Goal: Navigation & Orientation: Find specific page/section

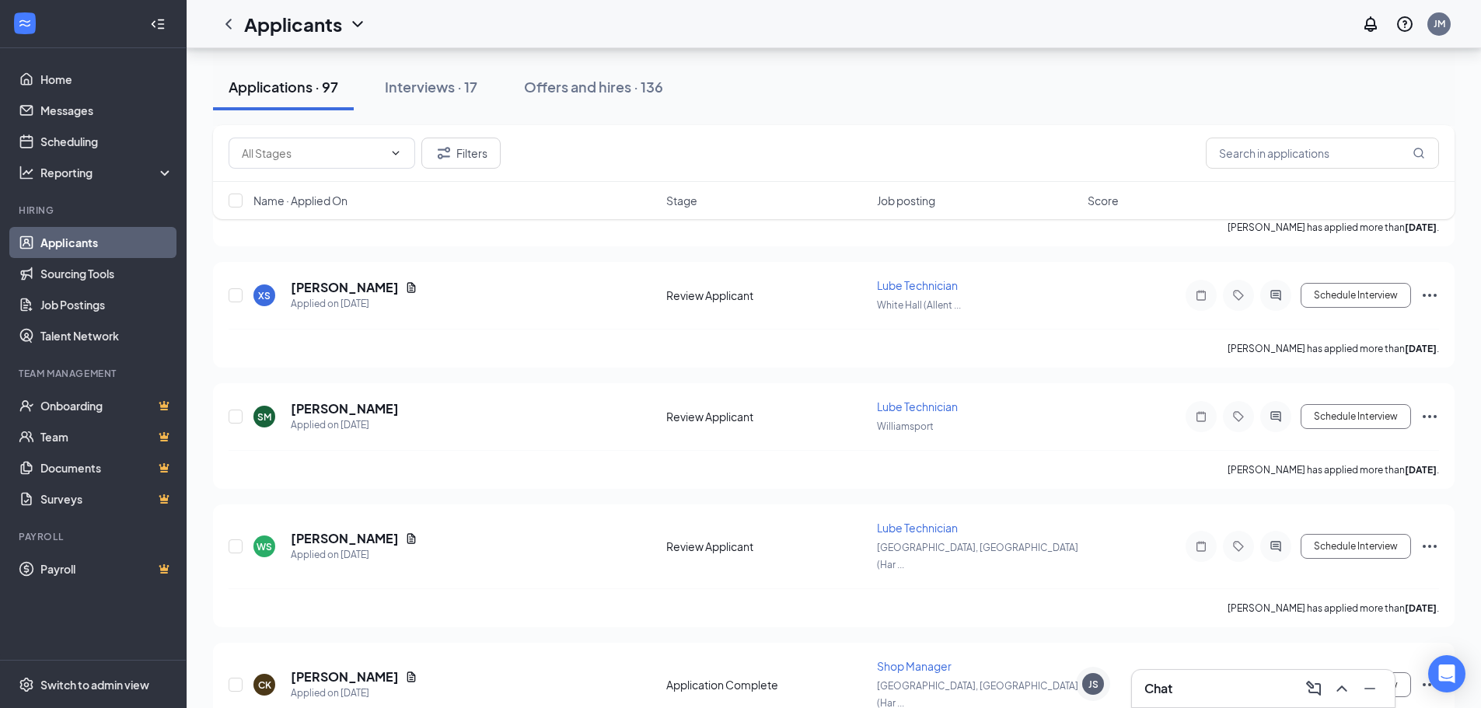
scroll to position [1322, 0]
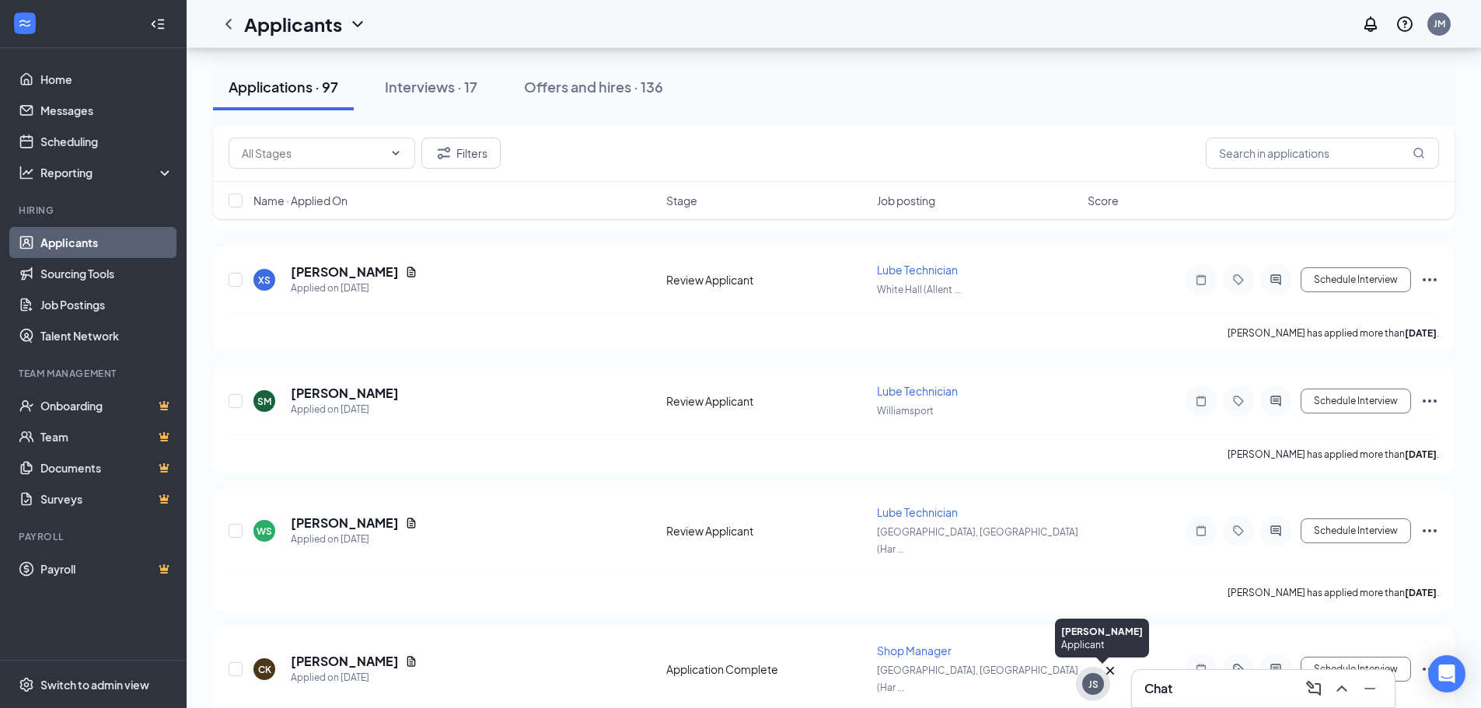
click at [1096, 696] on div "JS" at bounding box center [1093, 684] width 34 height 34
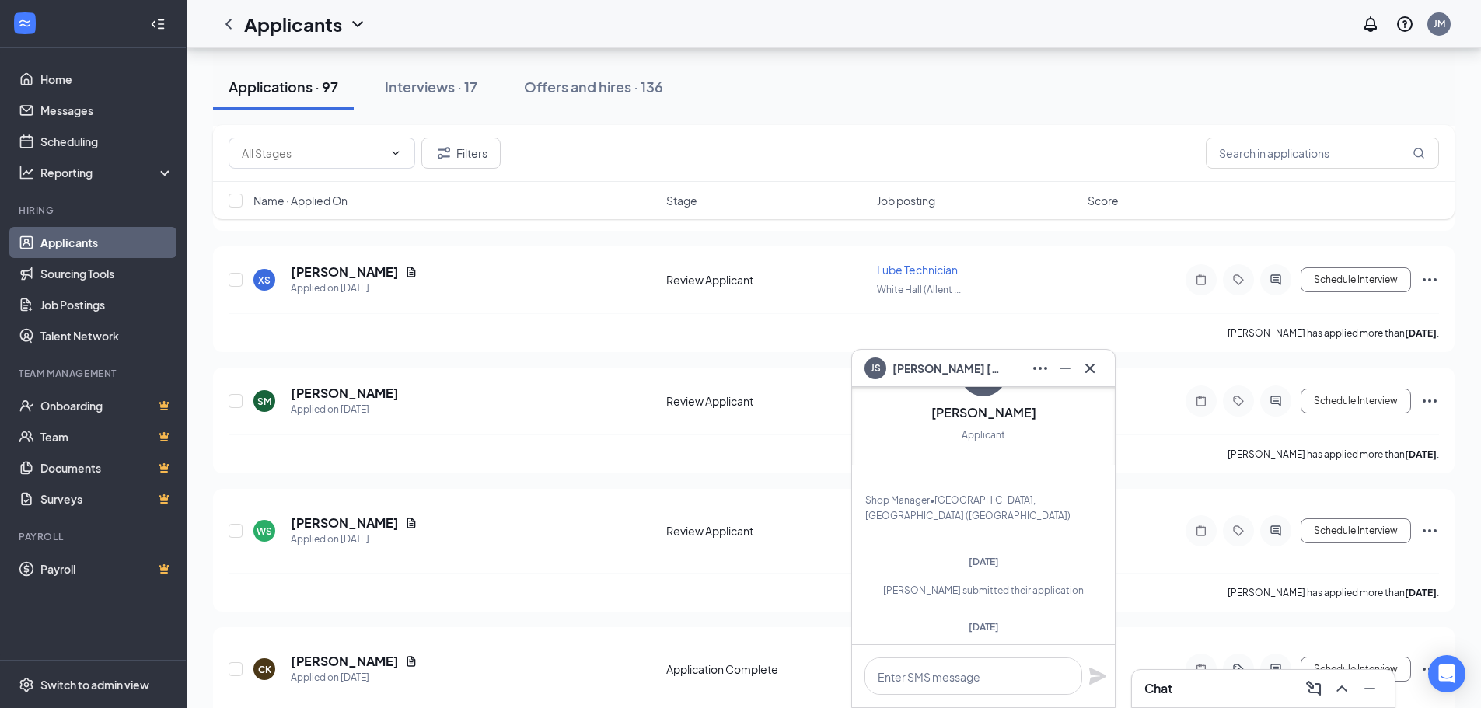
scroll to position [-778, 0]
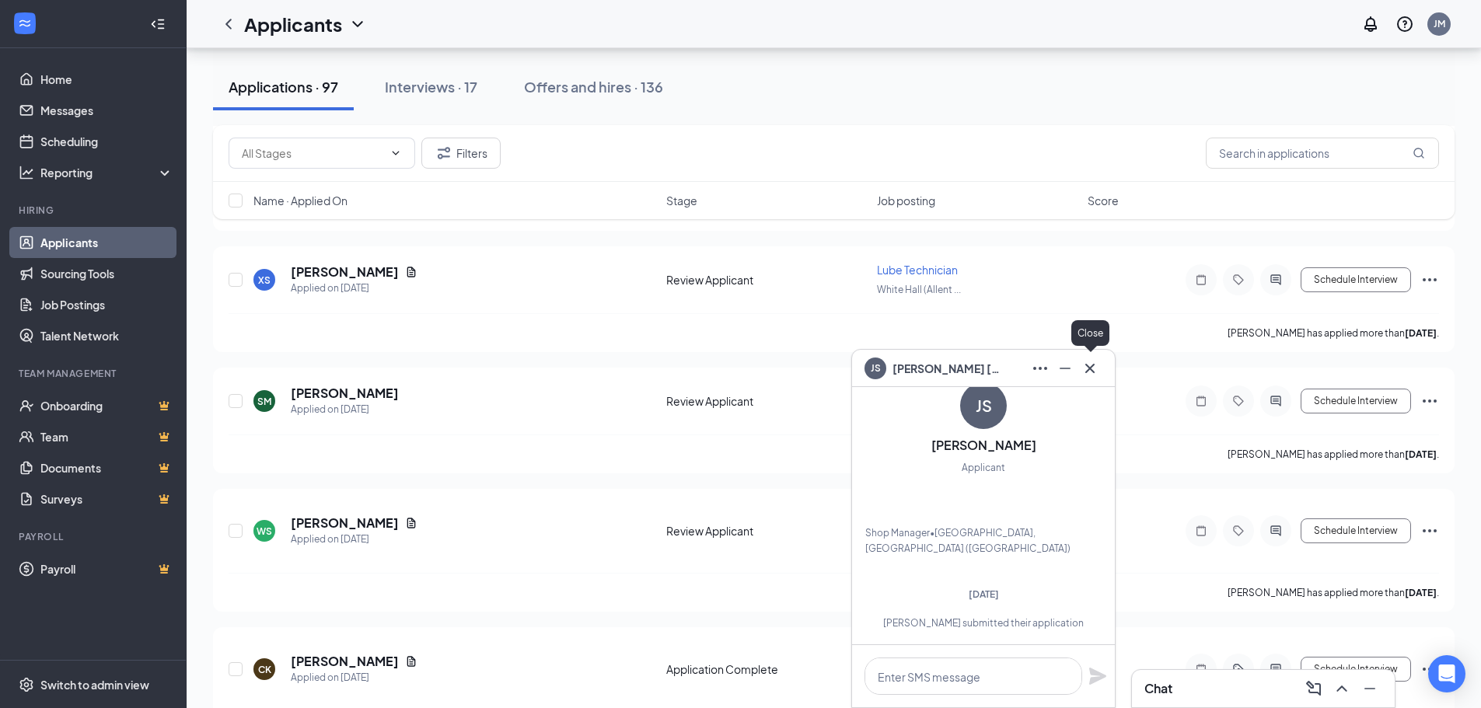
click at [1082, 369] on icon "Cross" at bounding box center [1090, 368] width 19 height 19
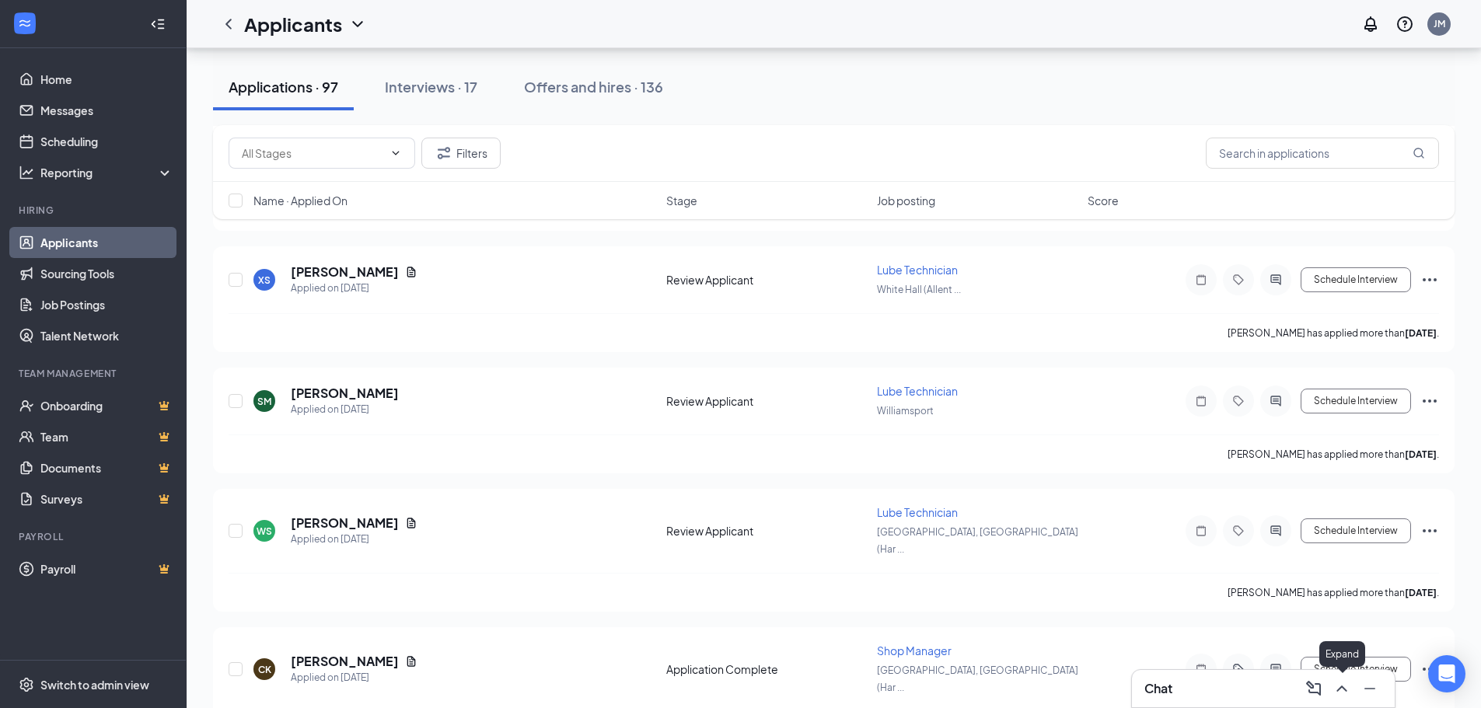
click at [1338, 687] on icon "ChevronUp" at bounding box center [1342, 689] width 19 height 19
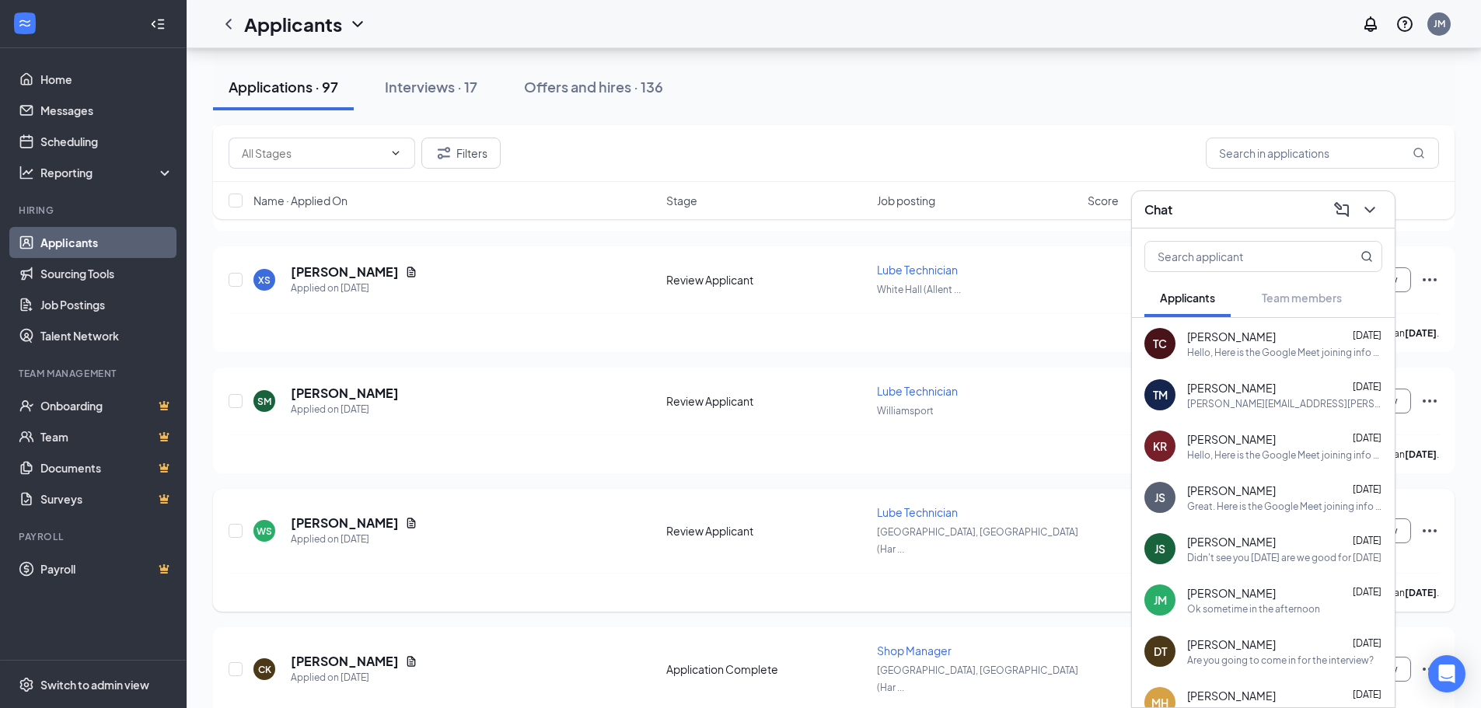
click at [1068, 505] on div "Lube Technician" at bounding box center [977, 513] width 201 height 16
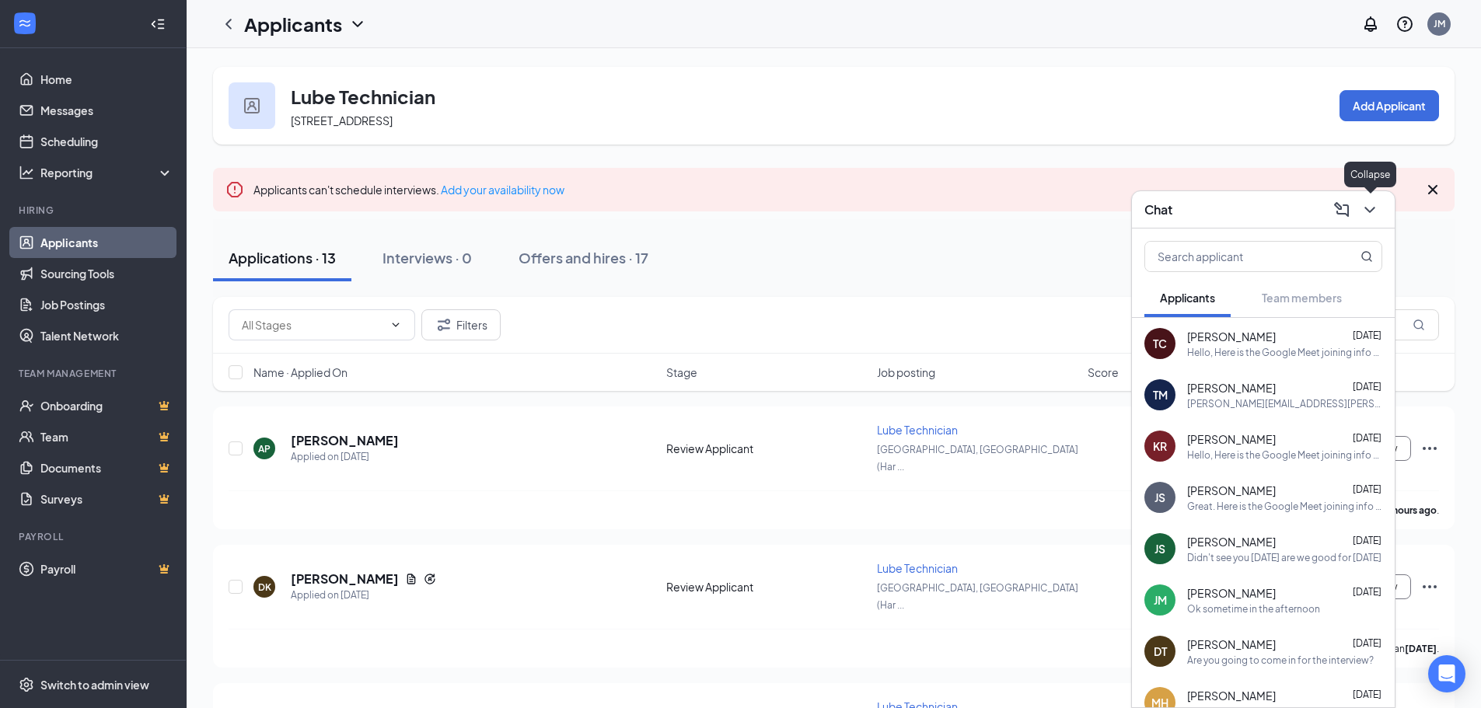
click at [1382, 208] on button at bounding box center [1370, 210] width 25 height 25
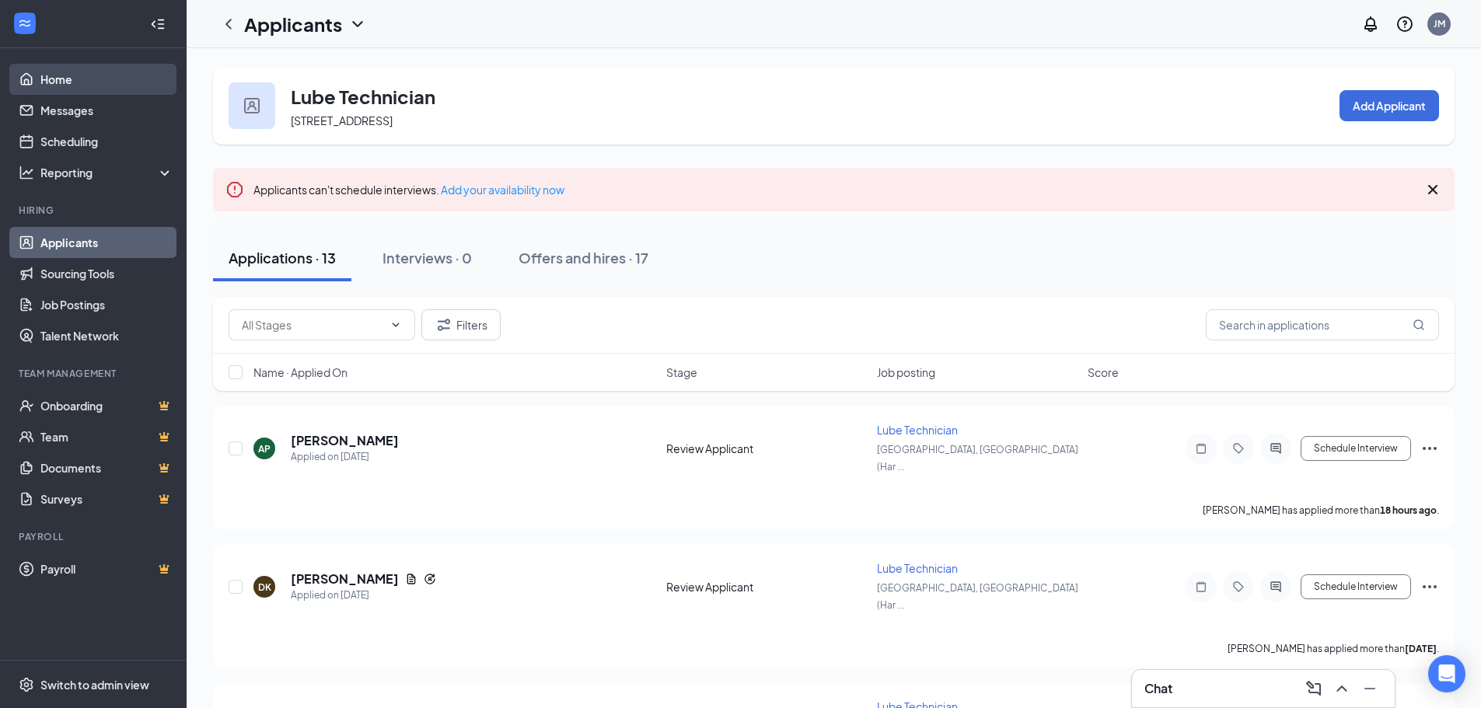
click at [66, 69] on link "Home" at bounding box center [106, 79] width 133 height 31
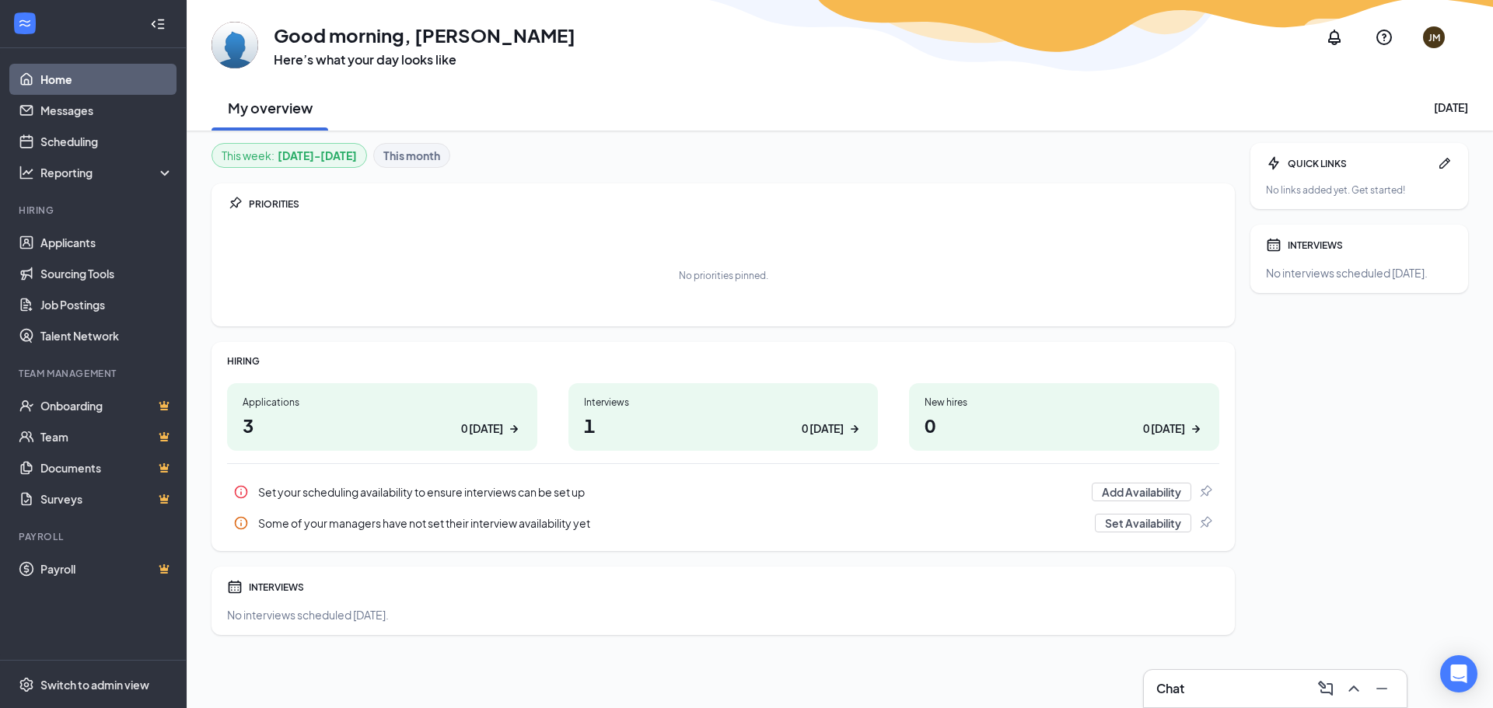
click at [479, 426] on div "0 today" at bounding box center [482, 429] width 42 height 16
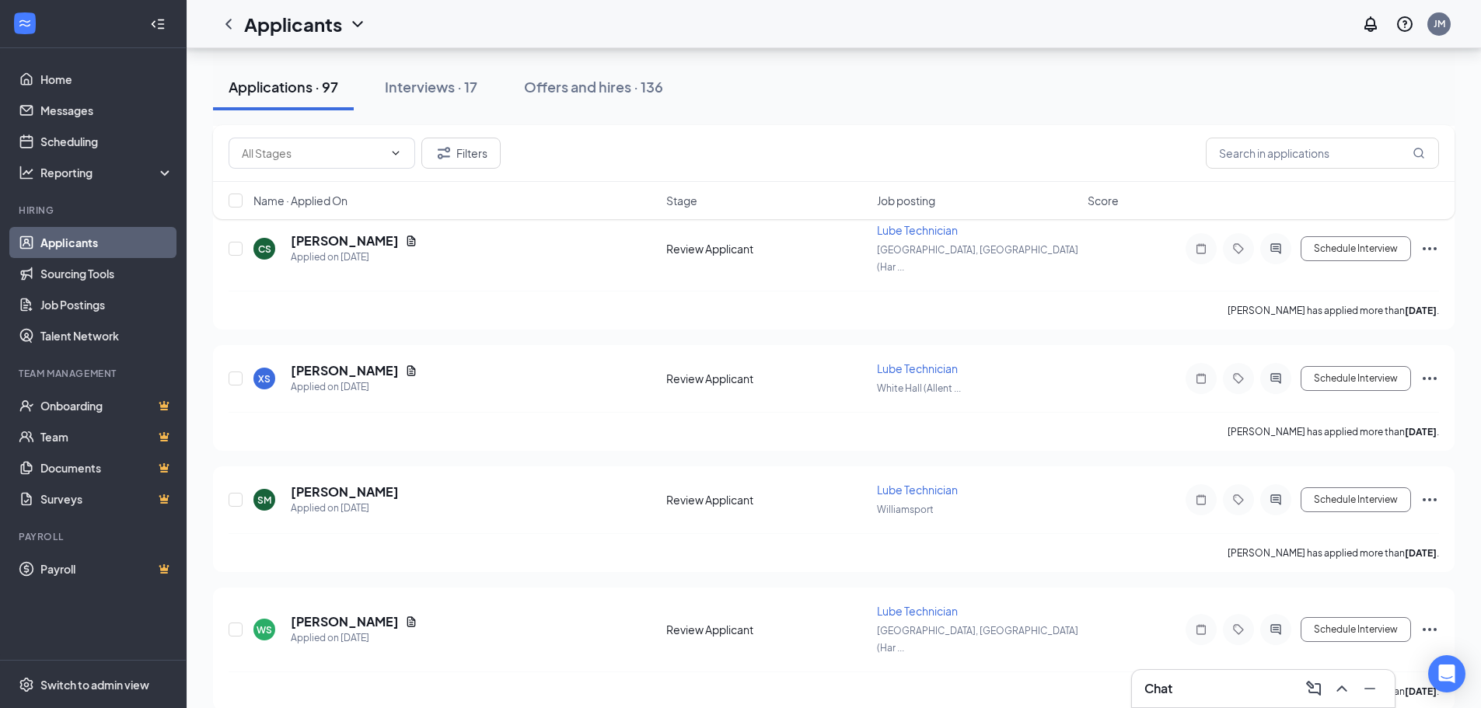
scroll to position [933, 0]
